Goal: Navigation & Orientation: Go to known website

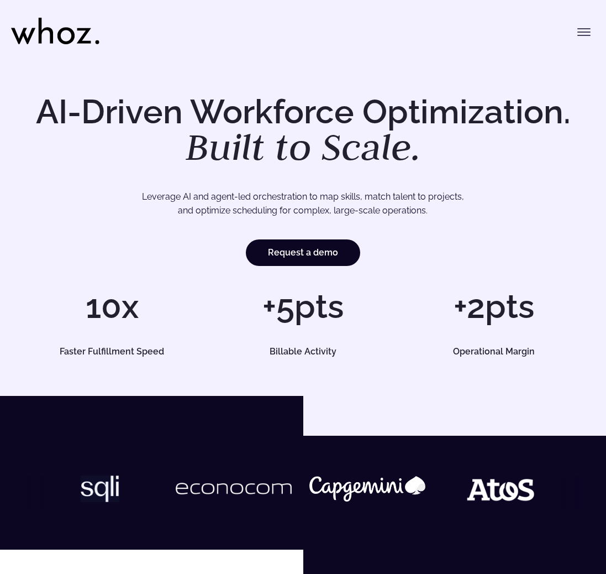
click at [584, 24] on button "Toggle menu" at bounding box center [584, 32] width 22 height 22
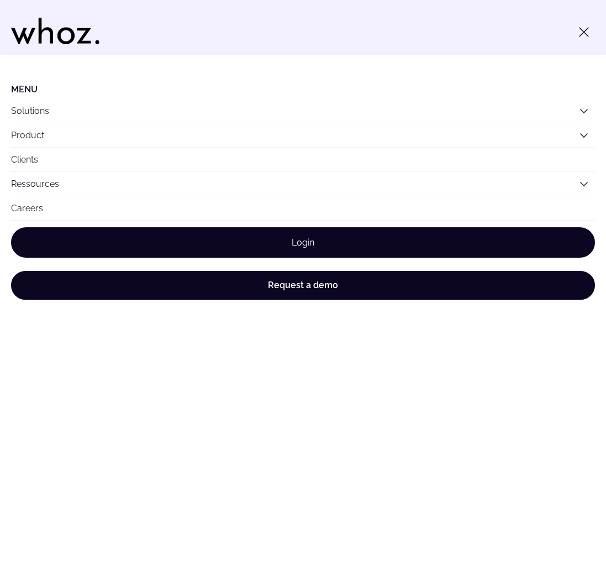
click at [373, 234] on link "Login" at bounding box center [303, 242] width 584 height 30
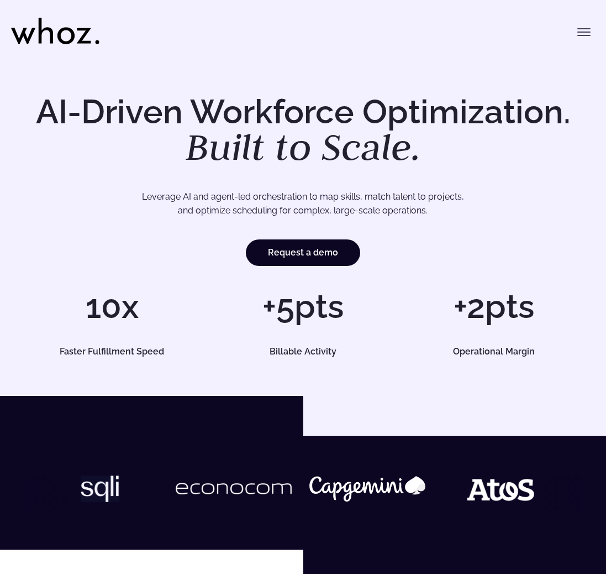
click at [583, 28] on icon "Toggle menu" at bounding box center [583, 31] width 13 height 13
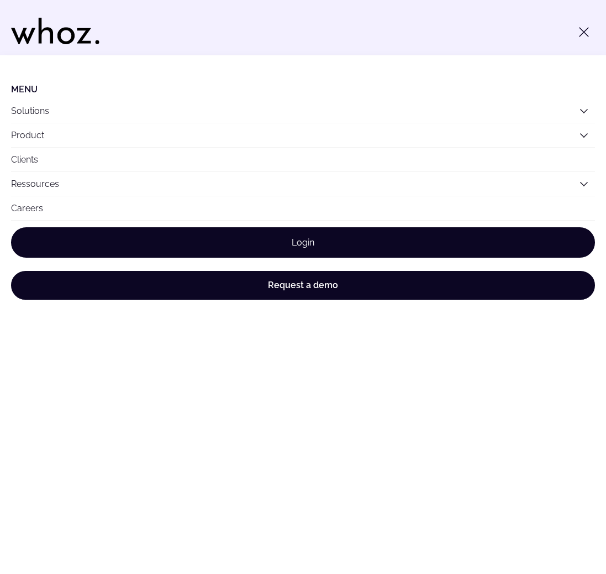
click at [298, 244] on link "Login" at bounding box center [303, 242] width 584 height 30
